Goal: Task Accomplishment & Management: Manage account settings

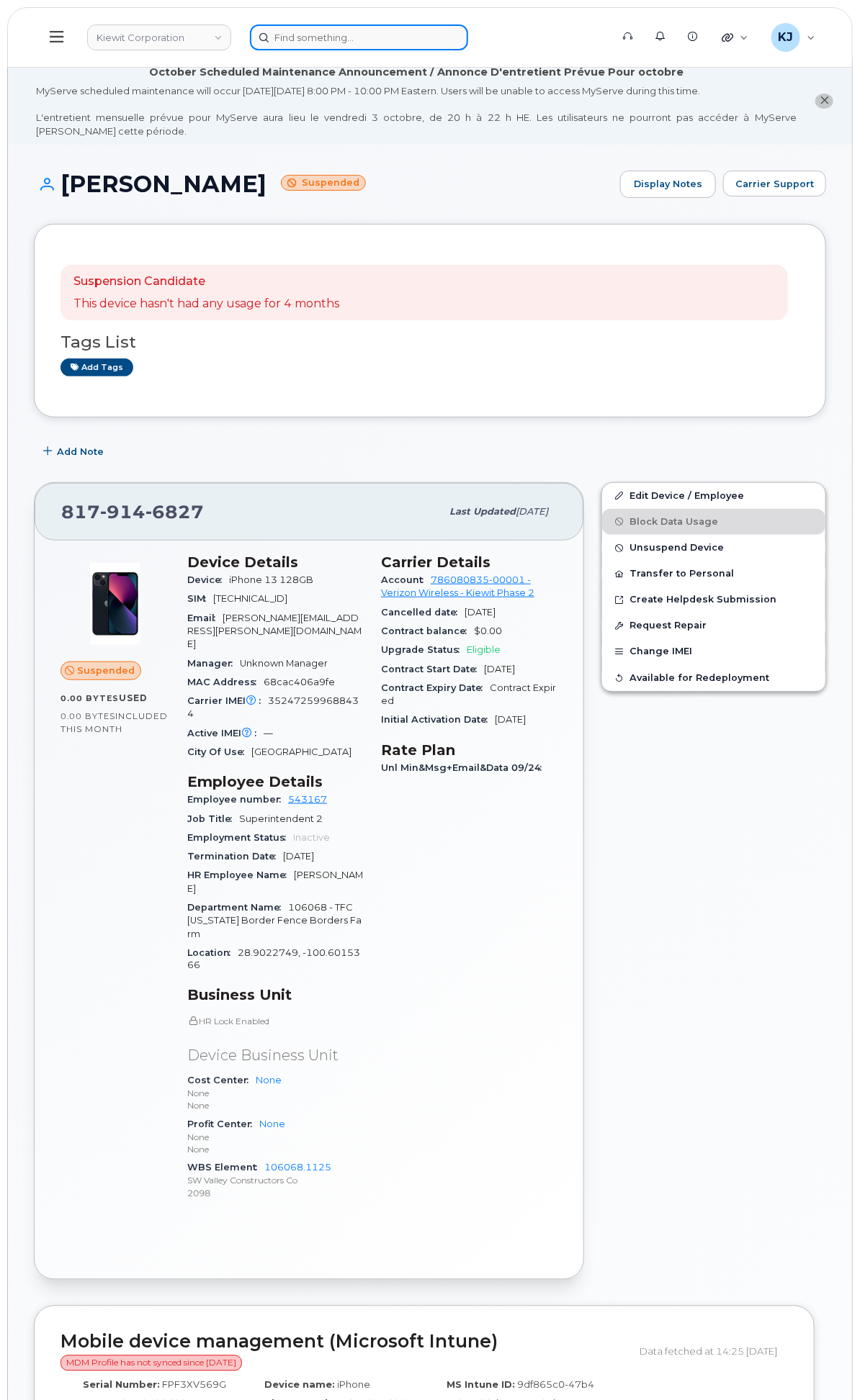
click at [468, 40] on input at bounding box center [358, 37] width 218 height 26
paste input "298565"
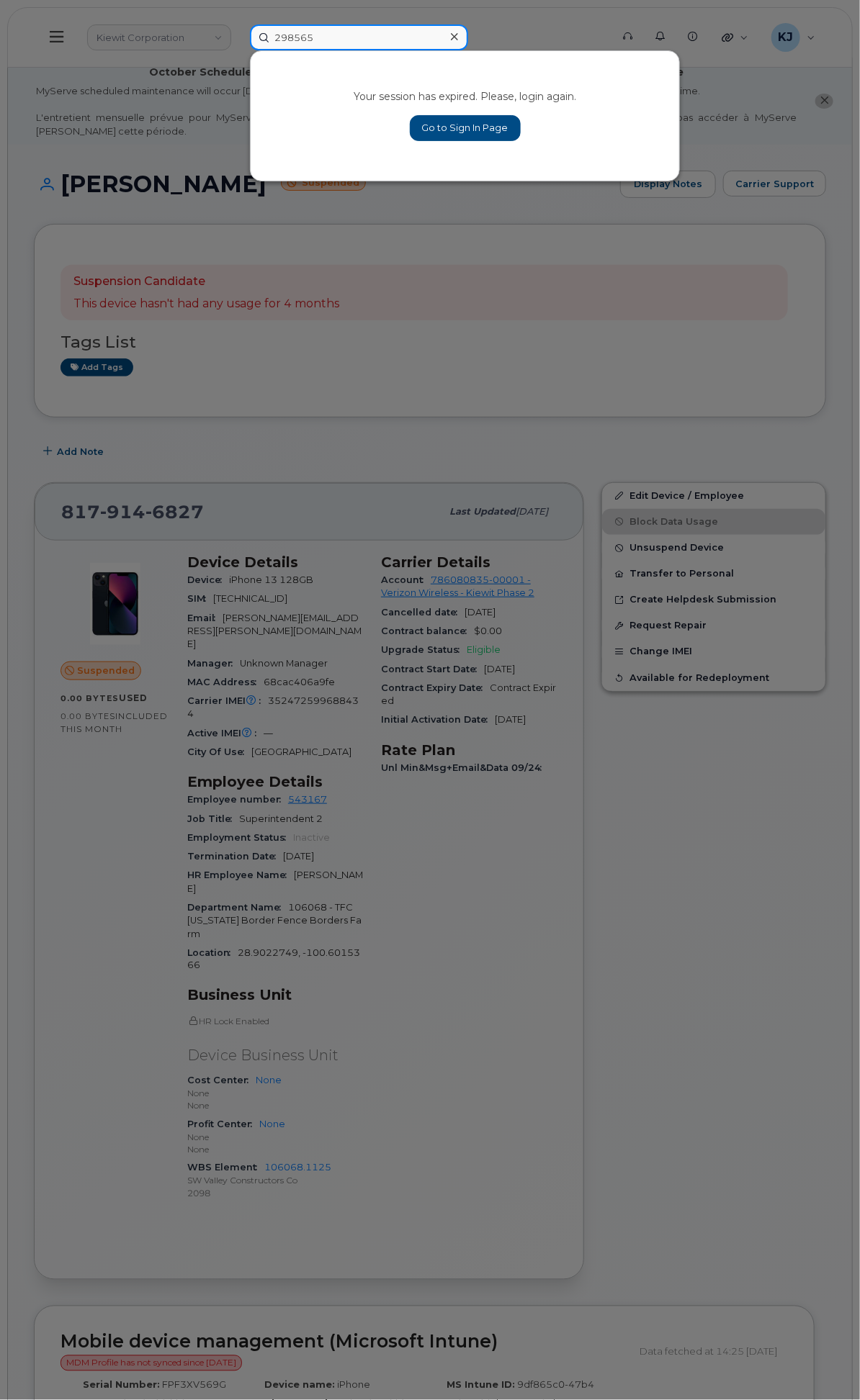
type input "298565"
click at [458, 31] on icon at bounding box center [454, 36] width 7 height 11
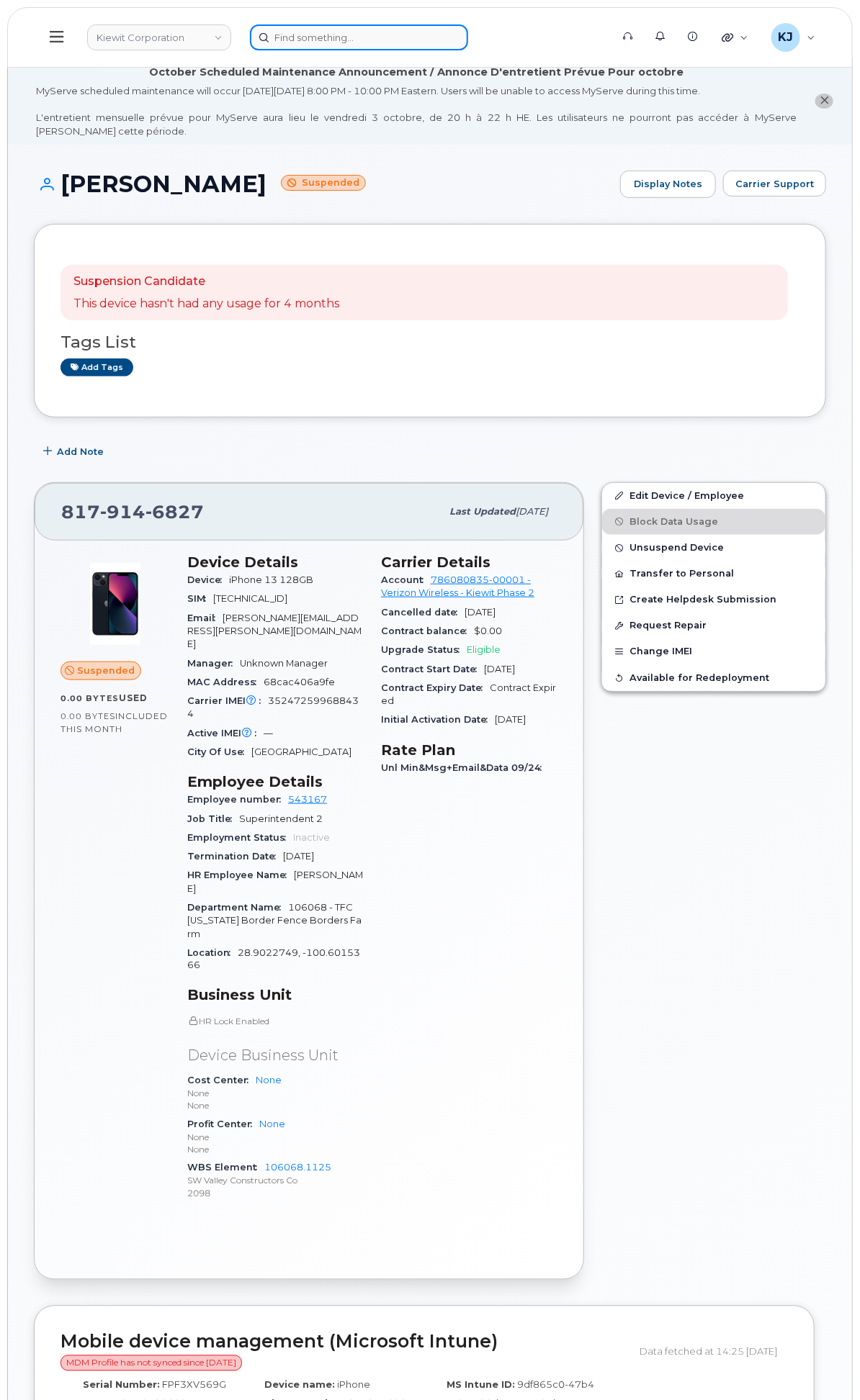
click at [465, 30] on input at bounding box center [358, 37] width 218 height 26
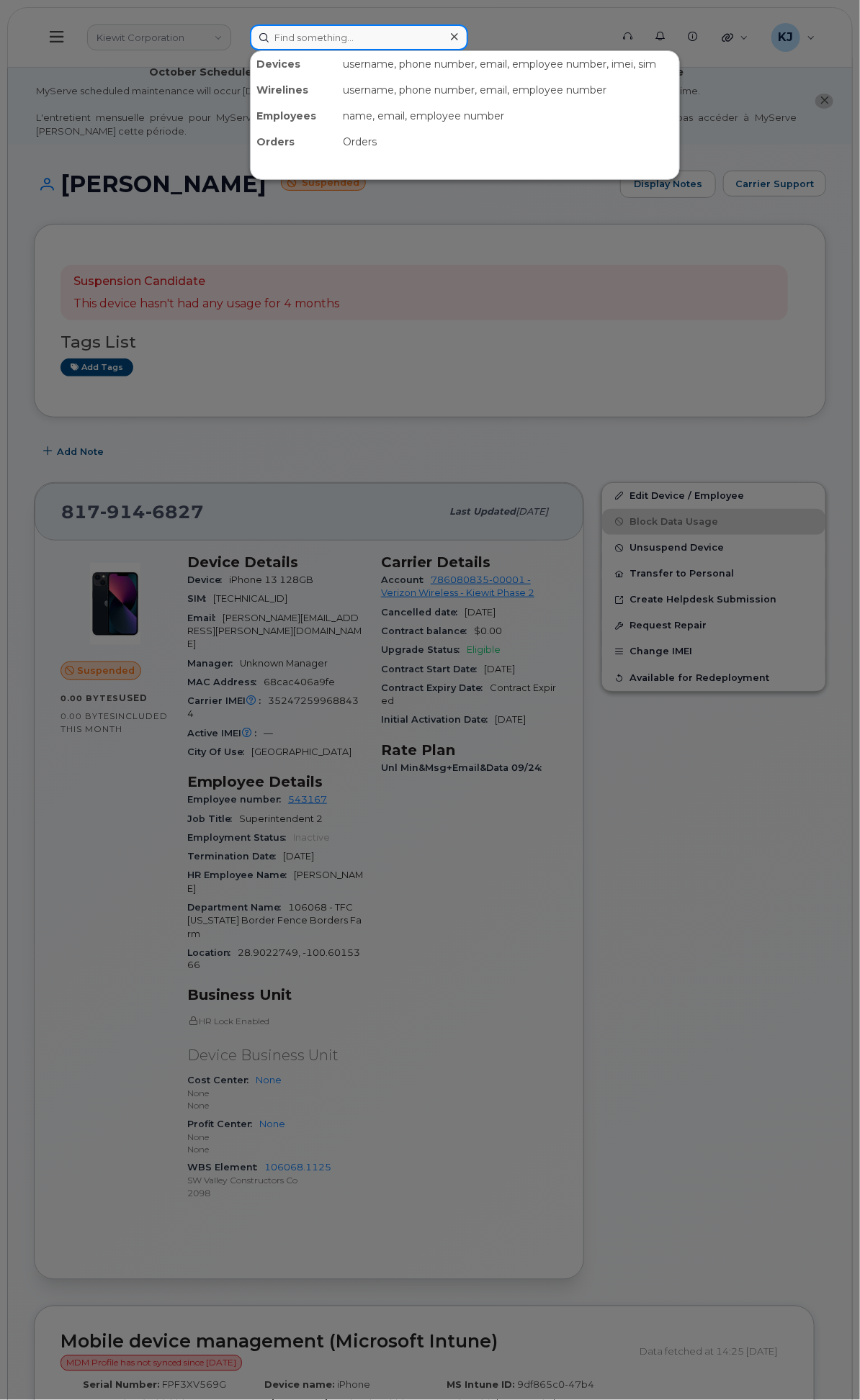
paste input "298565"
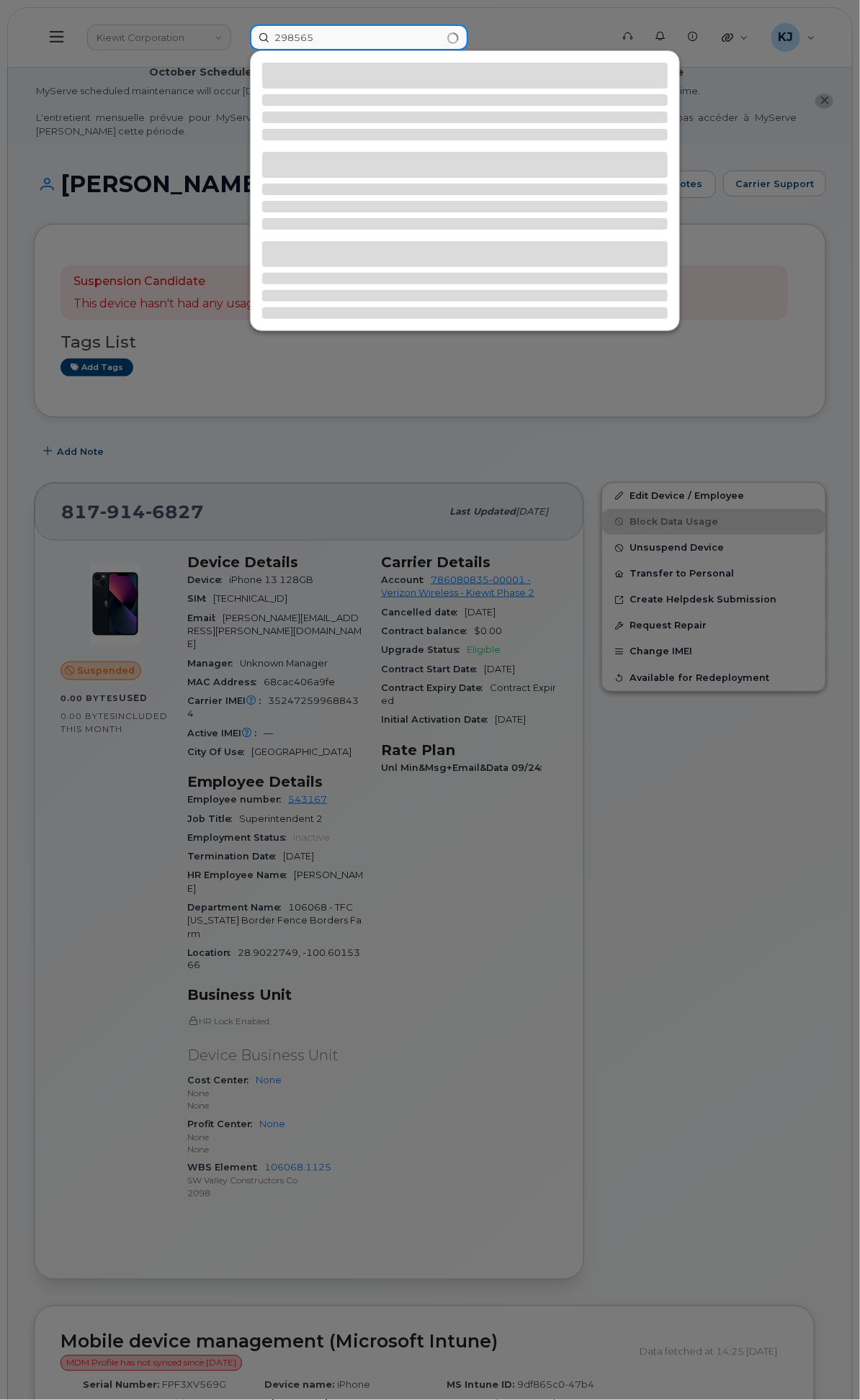
type input "298565"
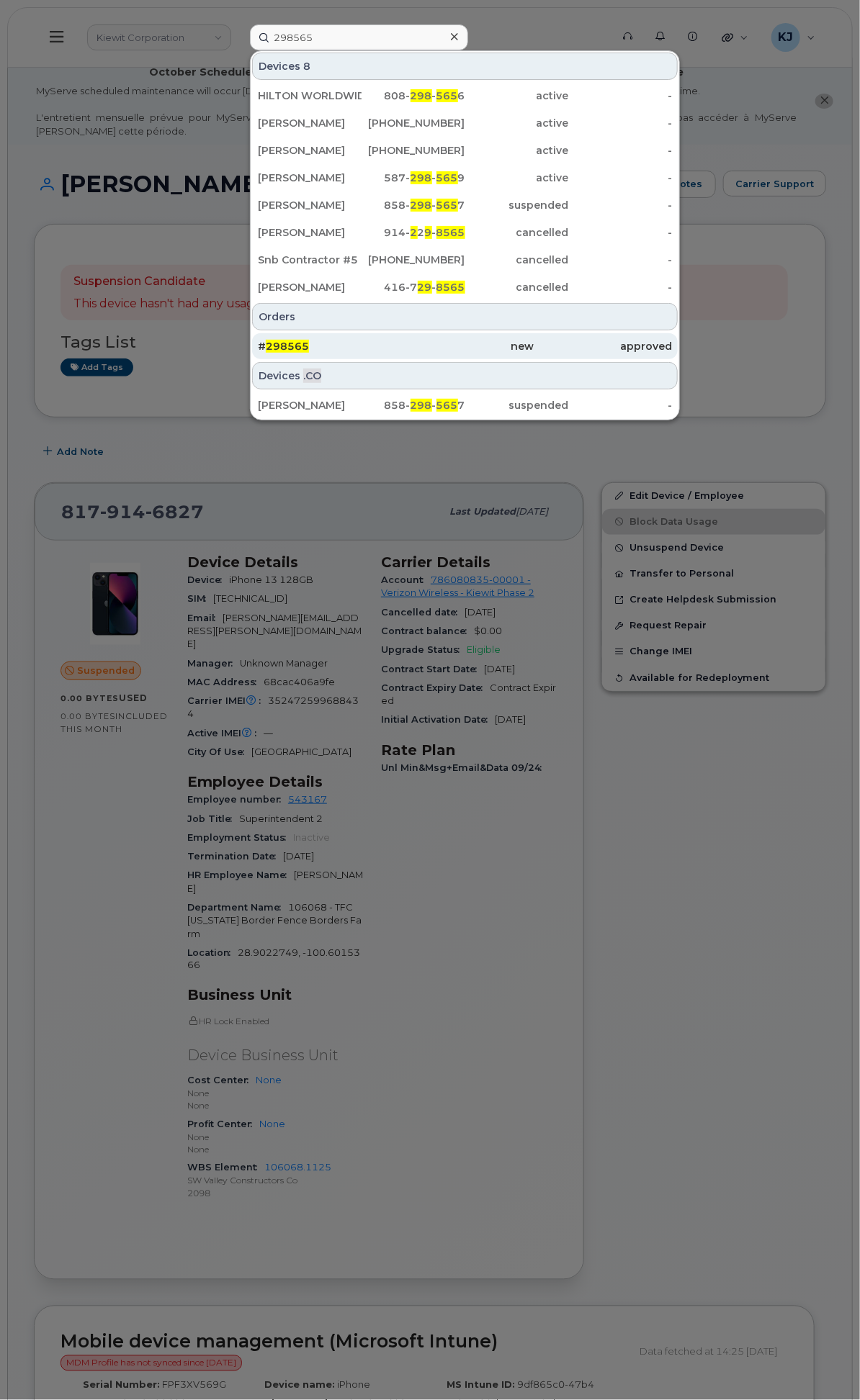
click at [396, 346] on div "# 298565" at bounding box center [327, 346] width 138 height 14
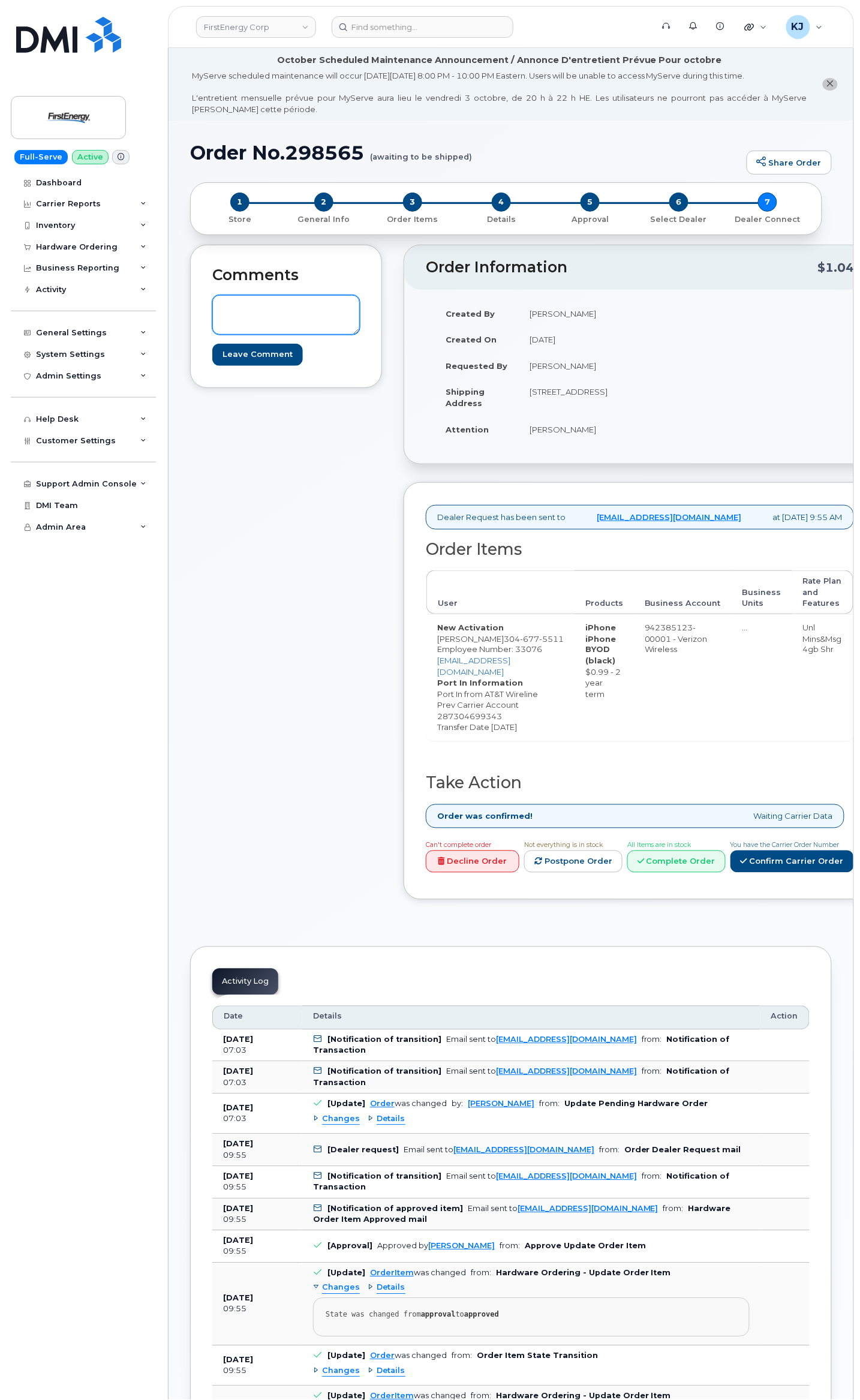
click at [299, 317] on textarea at bounding box center [286, 315] width 147 height 39
click at [330, 614] on div "Comments User input new order with correct information and asked that we cancel…" at bounding box center [285, 581] width 192 height 673
click at [292, 331] on textarea "User input new order with correct information and asked that we cancel this req…" at bounding box center [286, 315] width 147 height 39
type textarea "User input new order with correct information and asked that we cancel this req…"
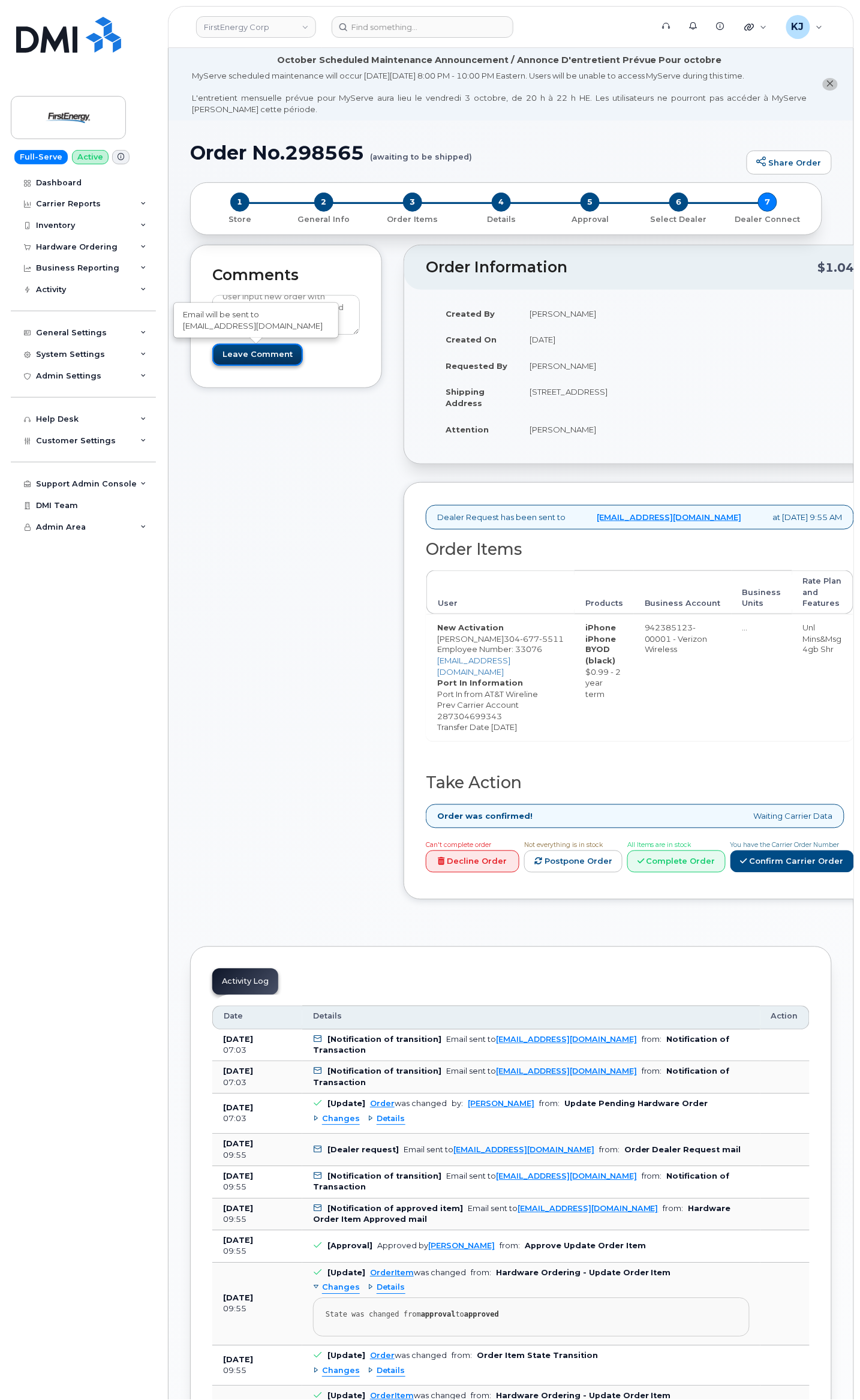
click at [230, 353] on input "Leave Comment" at bounding box center [257, 355] width 91 height 22
type input "Create Event"
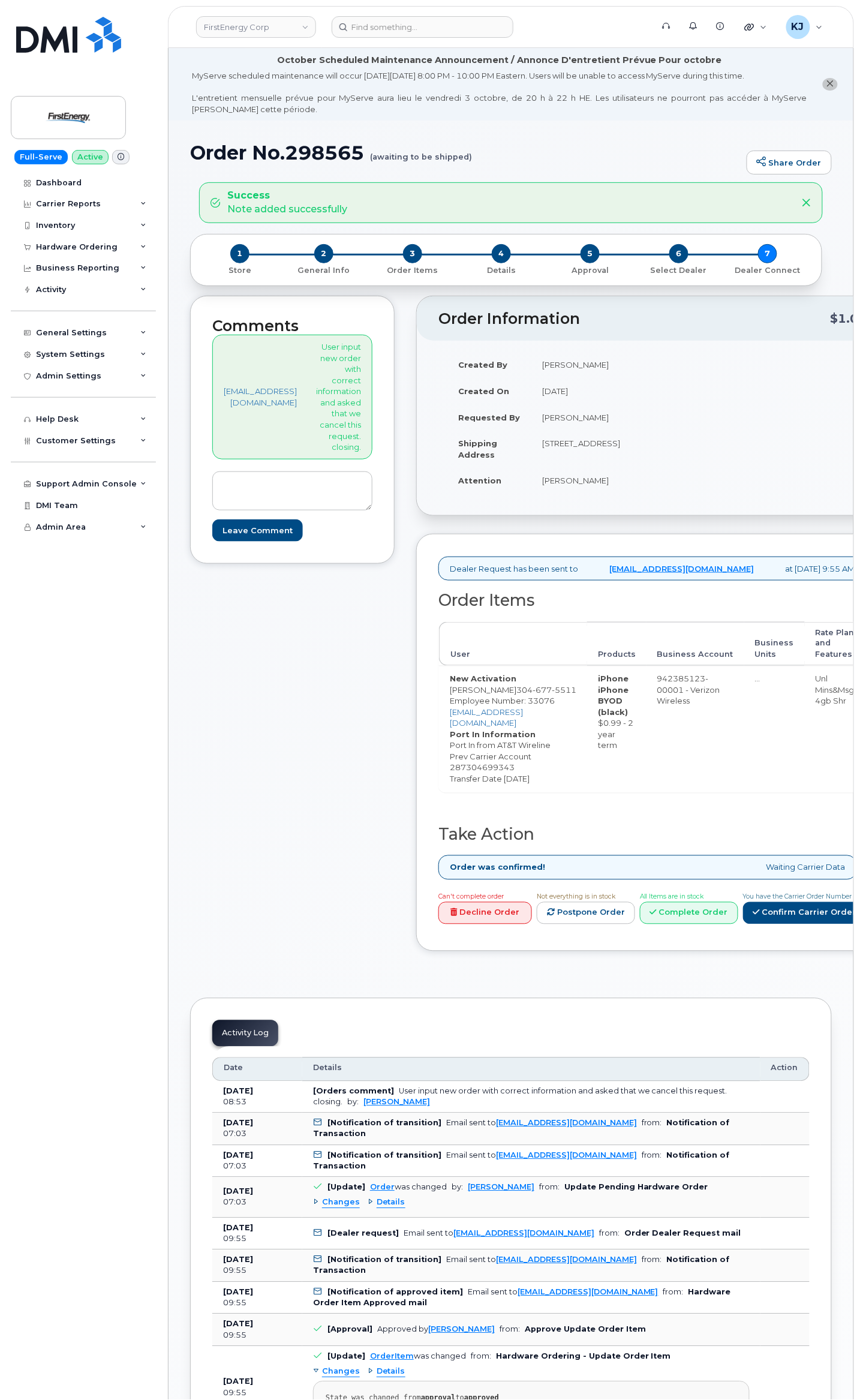
click at [513, 924] on link "Decline Order" at bounding box center [485, 914] width 94 height 22
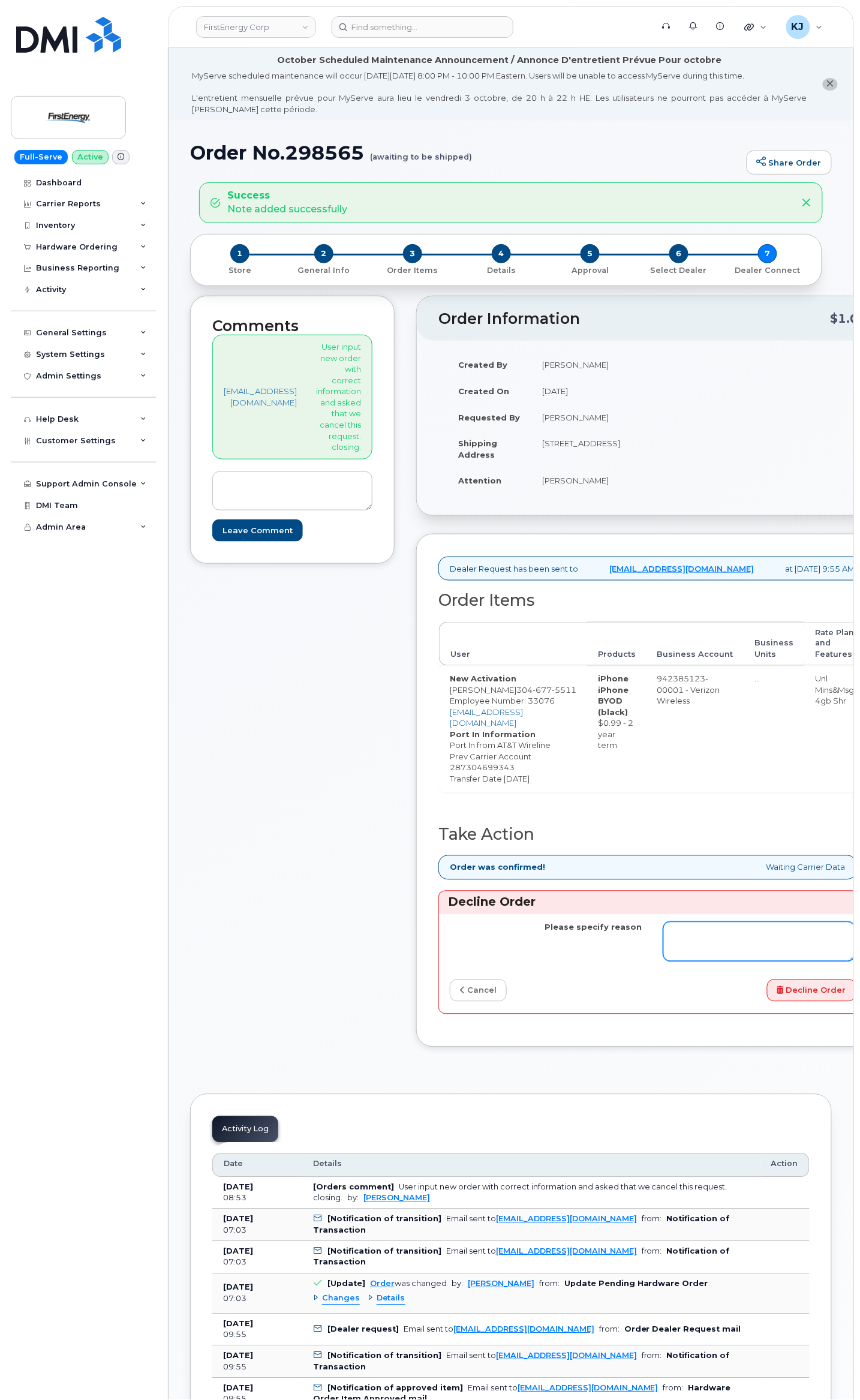
click at [751, 962] on textarea "Please specify reason" at bounding box center [759, 941] width 192 height 39
drag, startPoint x: 332, startPoint y: 345, endPoint x: 389, endPoint y: 455, distance: 123.9
click at [389, 455] on div "Comments kjustice@dminc.com User input new order with correct information and a…" at bounding box center [292, 430] width 205 height 267
copy p "User input new order with correct information and asked that we cancel this req…"
click at [713, 962] on textarea "Please specify reason" at bounding box center [759, 941] width 192 height 39
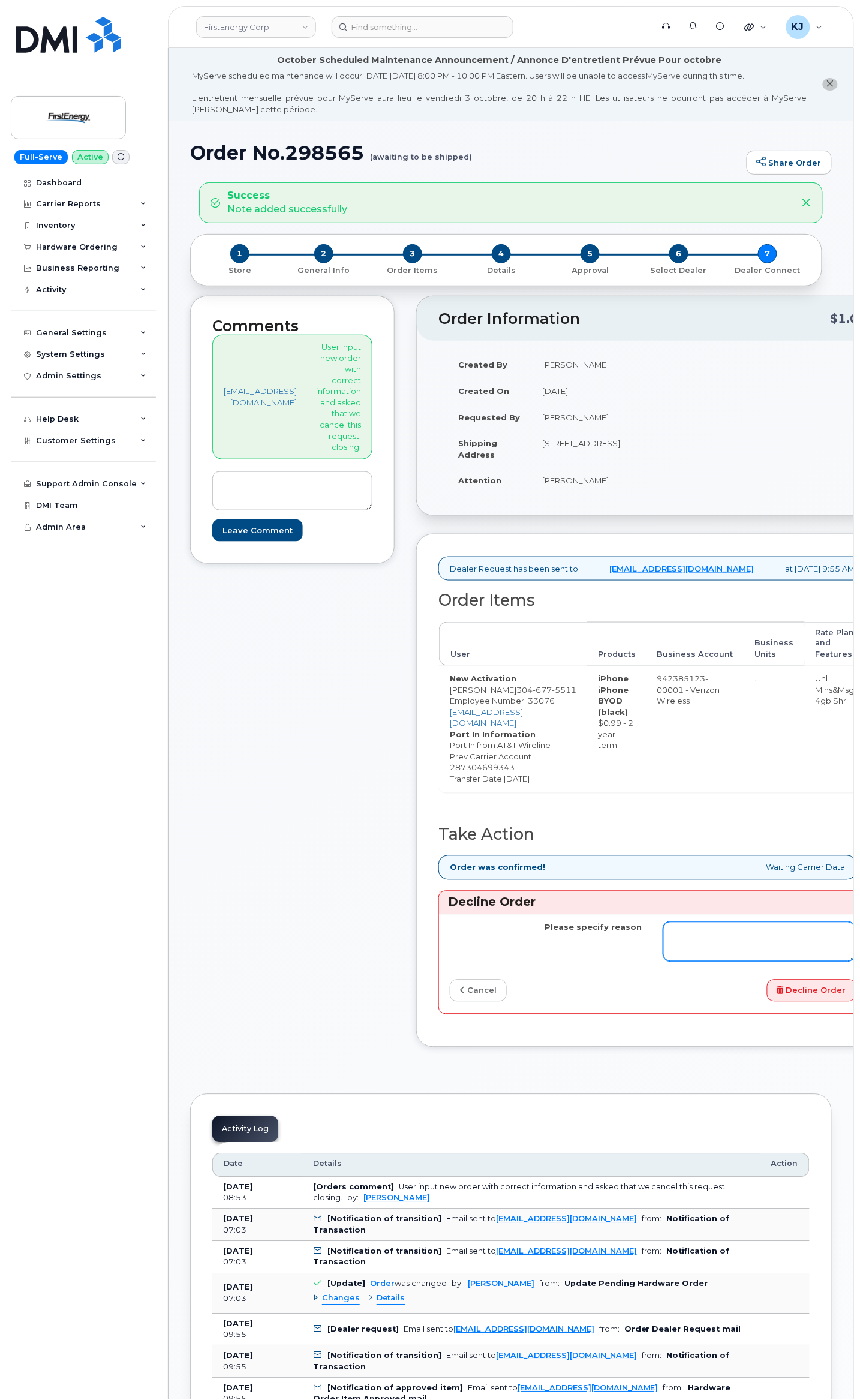
paste textarea "User input new order with correct information and asked that we cancel this req…"
type textarea "User input new order with correct information and asked that we cancel this req…"
click at [804, 1002] on button "Decline Order" at bounding box center [811, 990] width 89 height 22
